Goal: Information Seeking & Learning: Learn about a topic

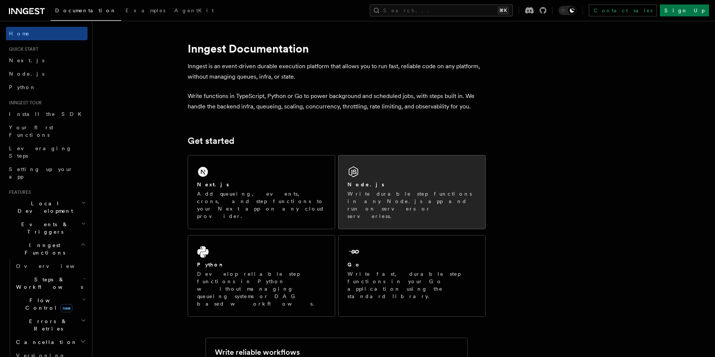
click at [369, 199] on p "Write durable step functions in any Node.js app and run on servers or serverles…" at bounding box center [412, 205] width 129 height 30
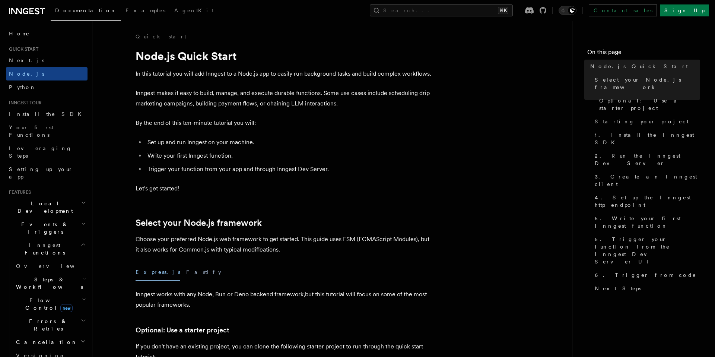
click at [38, 296] on span "Flow Control new" at bounding box center [47, 303] width 69 height 15
click at [38, 318] on span "Overview" at bounding box center [61, 321] width 77 height 6
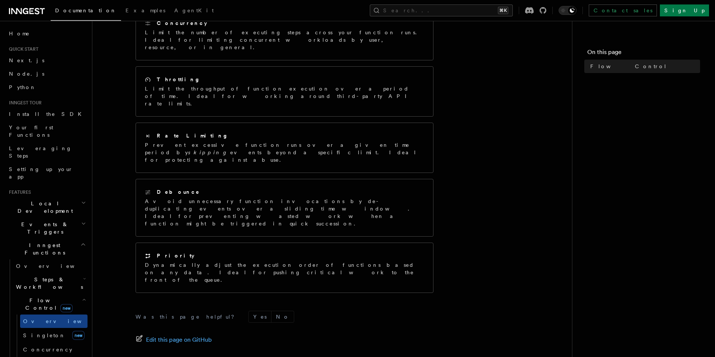
scroll to position [157, 0]
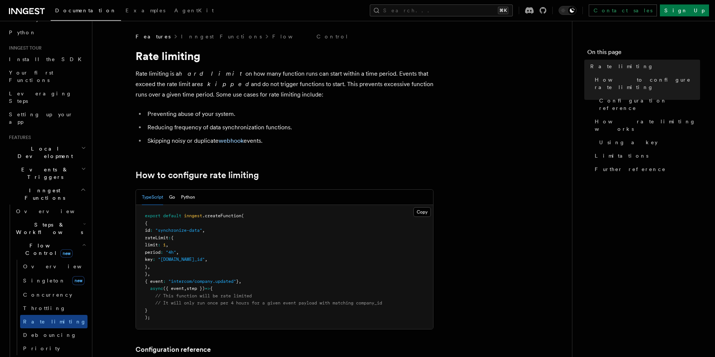
scroll to position [53, 0]
click at [76, 219] on h2 "Steps & Workflows" at bounding box center [50, 229] width 74 height 21
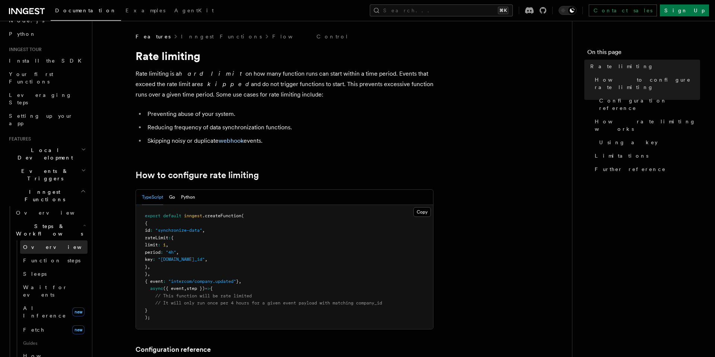
click at [66, 240] on link "Overview" at bounding box center [53, 246] width 67 height 13
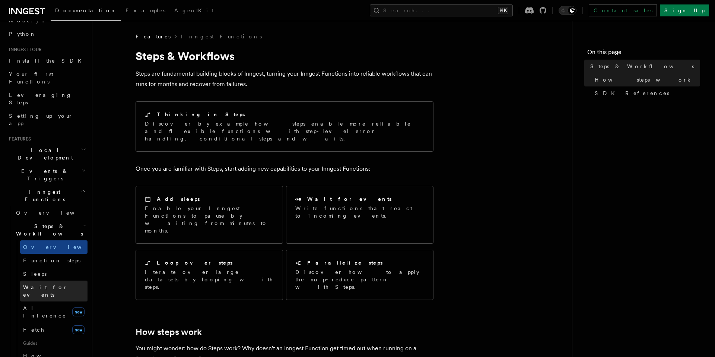
click at [58, 280] on link "Wait for events" at bounding box center [53, 290] width 67 height 21
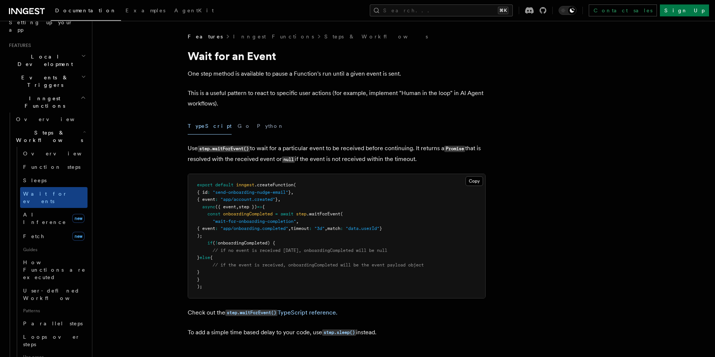
scroll to position [156, 0]
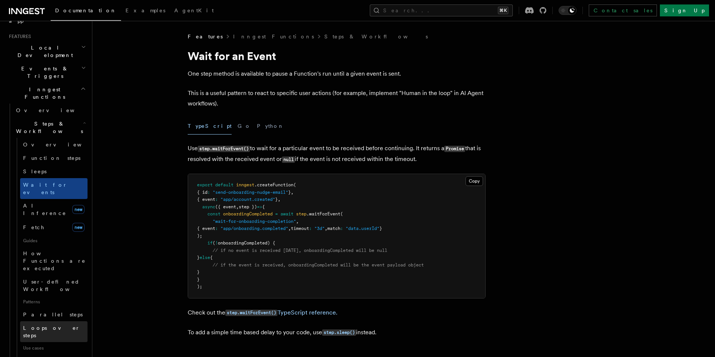
click at [70, 321] on link "Loops over steps" at bounding box center [53, 331] width 67 height 21
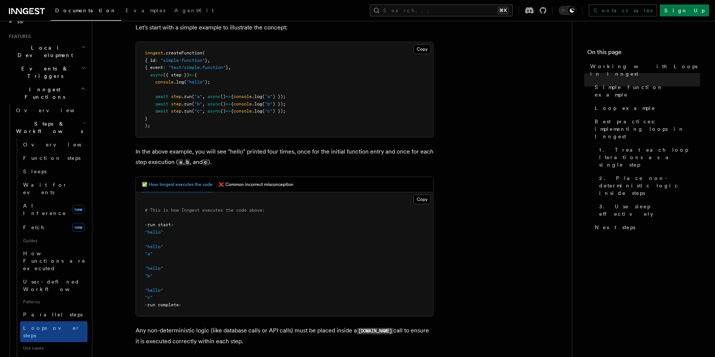
scroll to position [171, 0]
drag, startPoint x: 156, startPoint y: 83, endPoint x: 234, endPoint y: 83, distance: 78.2
click at [234, 83] on pre "inngest .createFunction ( { id : "simple-function" } , { event : "test/simple.f…" at bounding box center [284, 91] width 297 height 95
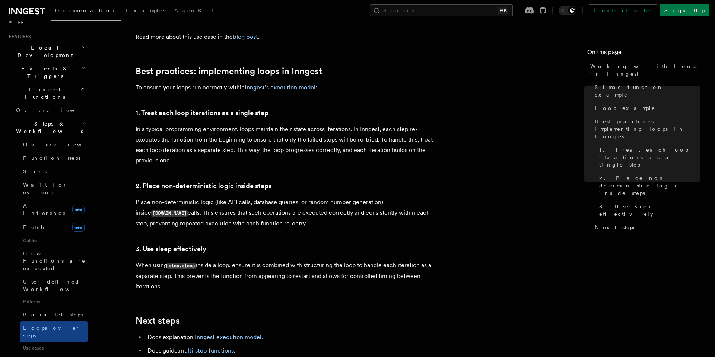
scroll to position [1133, 0]
